Goal: Task Accomplishment & Management: Use online tool/utility

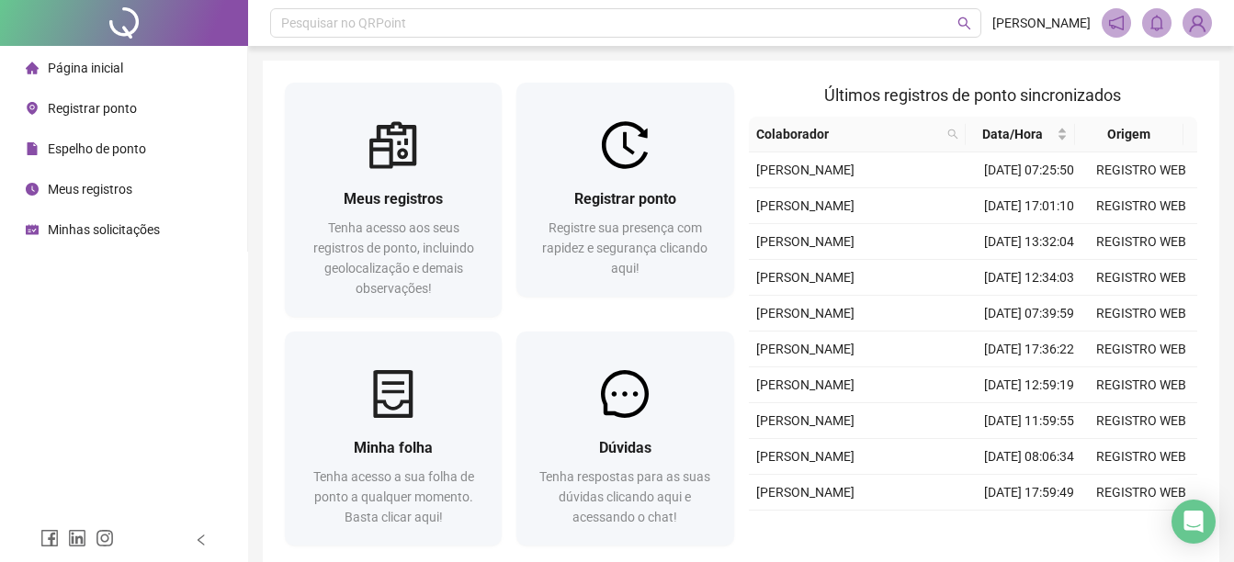
click at [52, 101] on span "Registrar ponto" at bounding box center [92, 108] width 89 height 15
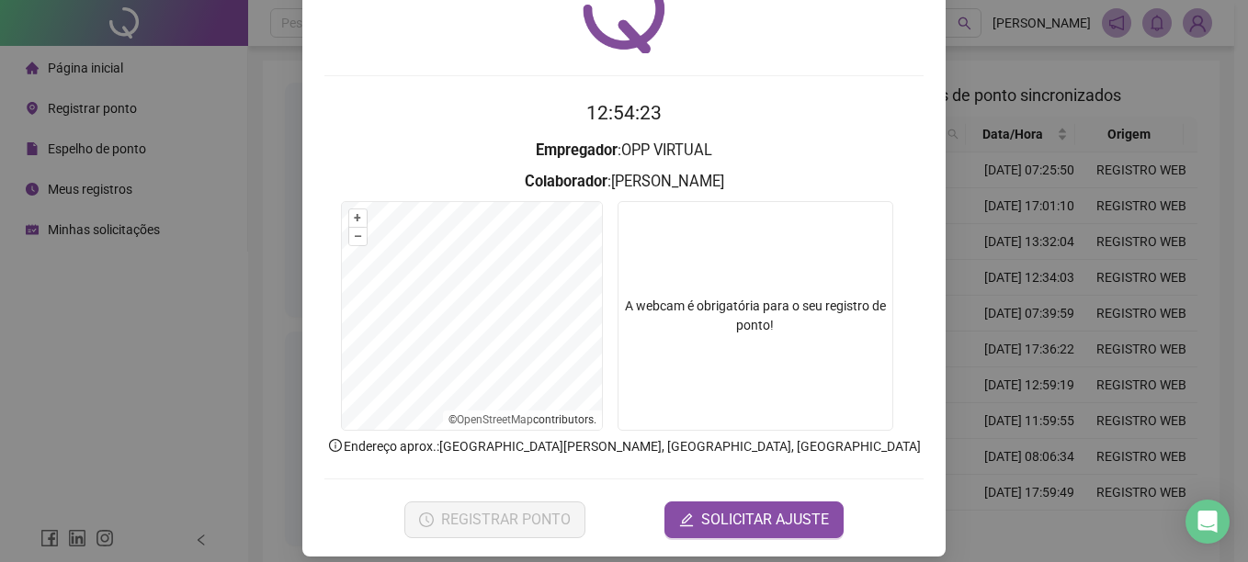
scroll to position [115, 0]
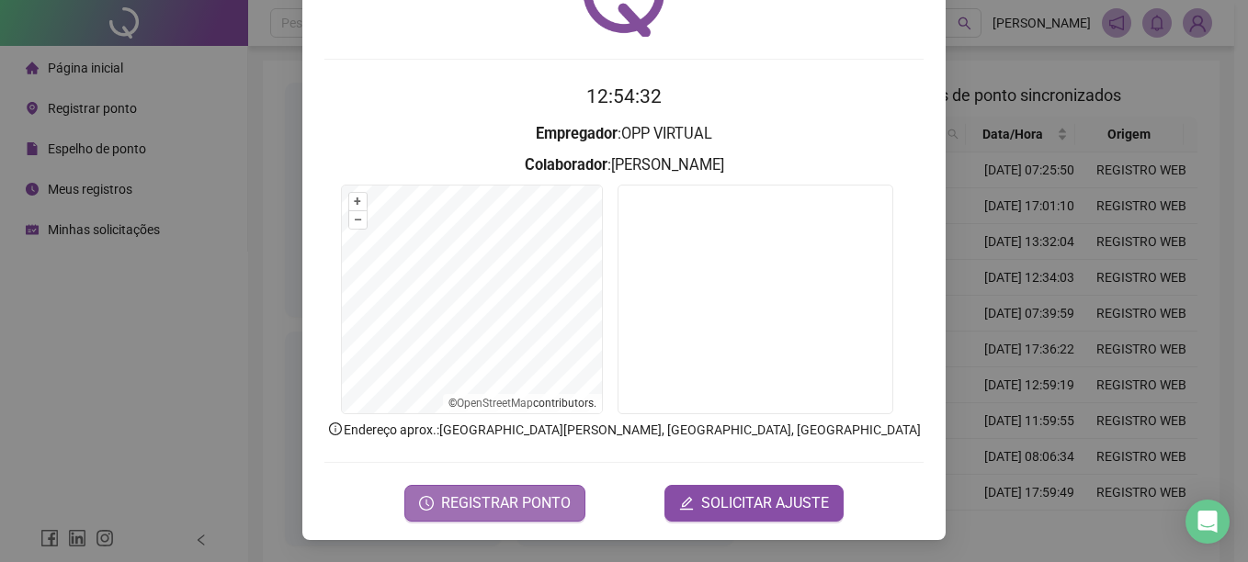
click at [493, 503] on span "REGISTRAR PONTO" at bounding box center [506, 503] width 130 height 22
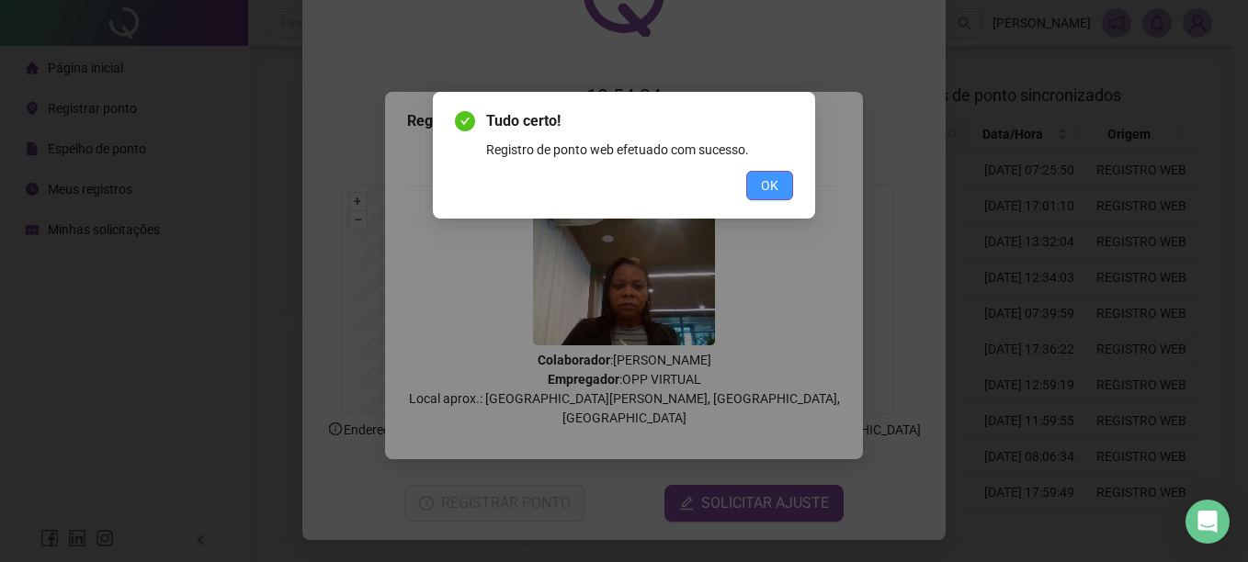
click at [765, 186] on span "OK" at bounding box center [769, 185] width 17 height 20
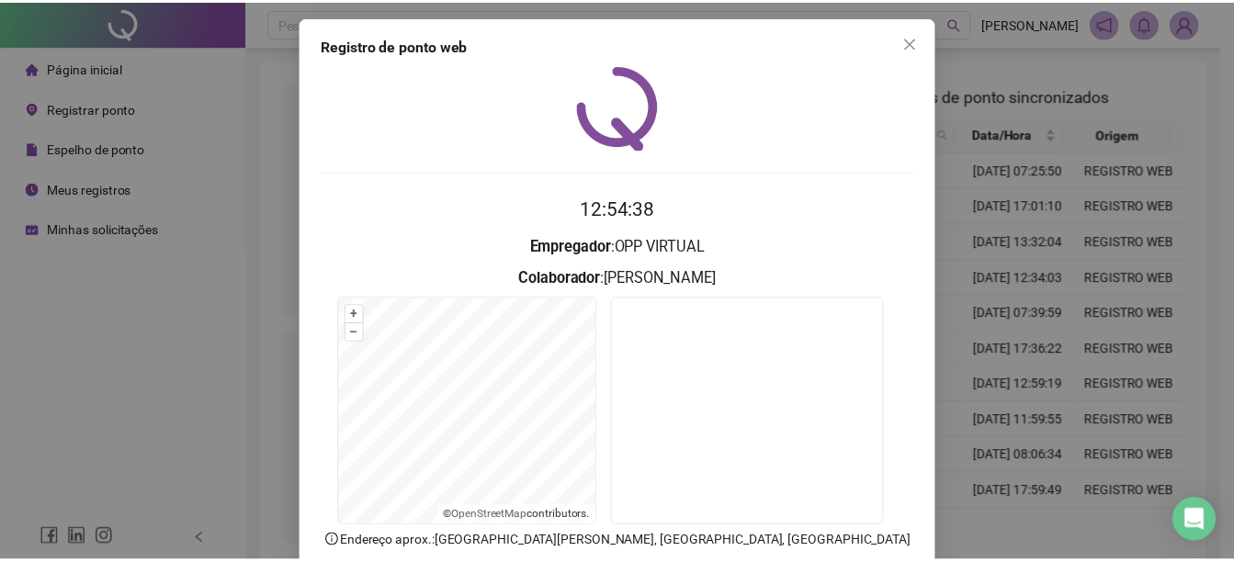
scroll to position [0, 0]
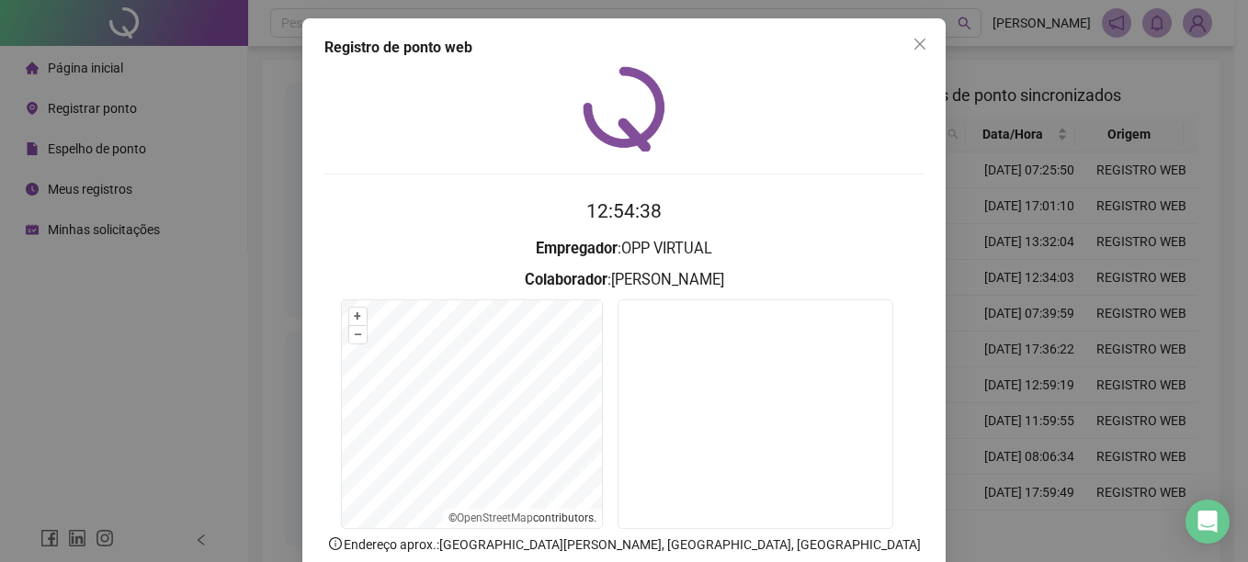
click at [912, 41] on icon "close" at bounding box center [919, 44] width 15 height 15
